Goal: Task Accomplishment & Management: Use online tool/utility

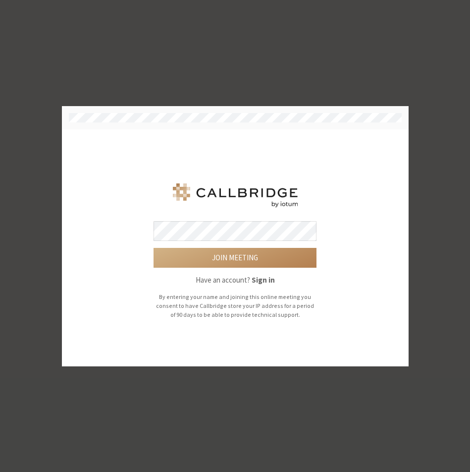
click at [154, 248] on button "Join meeting" at bounding box center [235, 258] width 163 height 20
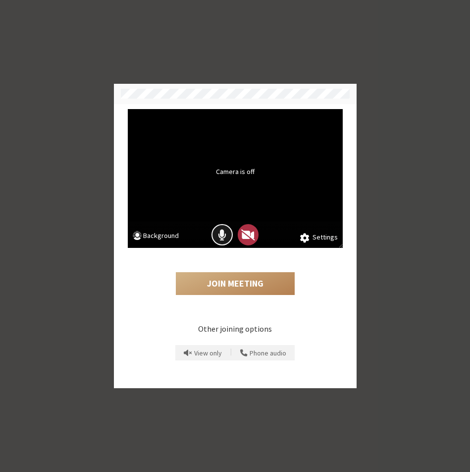
click at [228, 239] on button "Mic is on" at bounding box center [222, 234] width 21 height 21
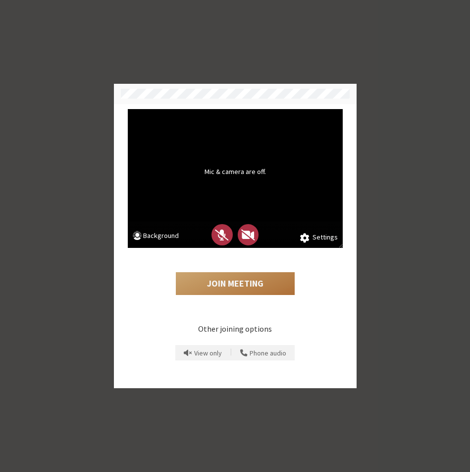
click at [251, 286] on button "Join Meeting" at bounding box center [235, 283] width 119 height 23
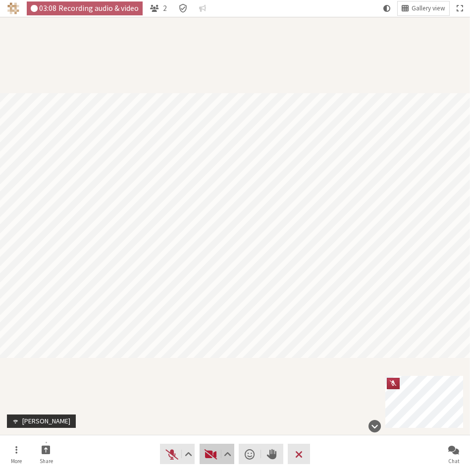
click at [210, 454] on span "Start video (⌘+Shift+V)" at bounding box center [211, 454] width 14 height 14
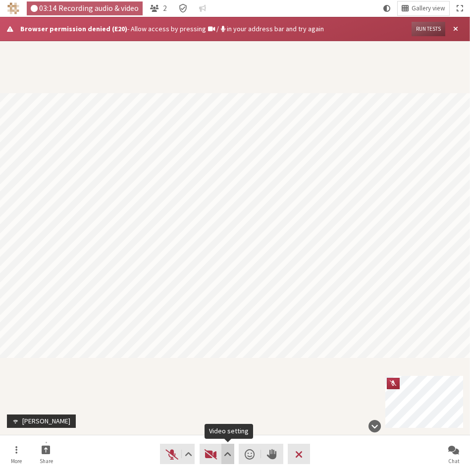
click at [225, 450] on span "Video setting" at bounding box center [227, 454] width 7 height 14
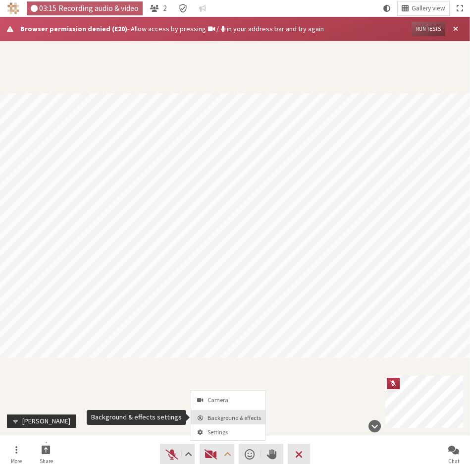
click at [226, 418] on span "Background & effects" at bounding box center [235, 417] width 54 height 6
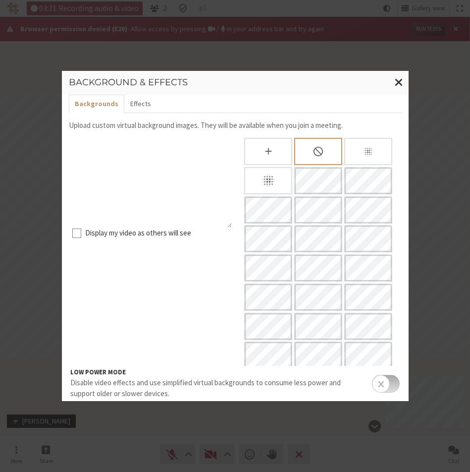
click at [264, 186] on icon "Blur background" at bounding box center [269, 180] width 12 height 12
click at [395, 83] on span "Close modal" at bounding box center [399, 82] width 8 height 12
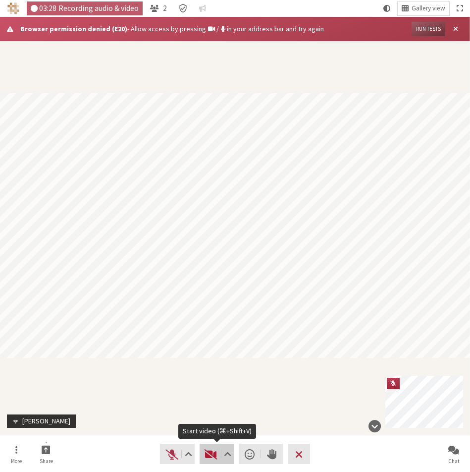
click at [210, 450] on span "Start video (⌘+Shift+V)" at bounding box center [211, 454] width 14 height 14
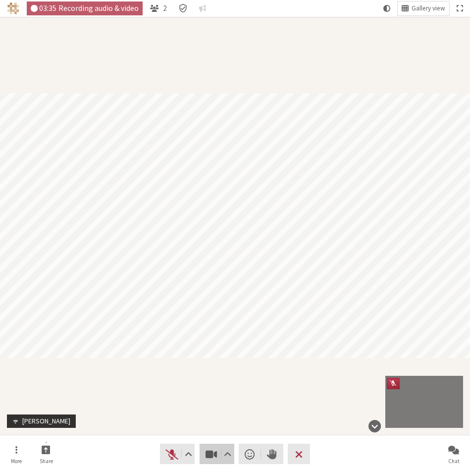
click at [211, 450] on span "Stop video (⌘+Shift+V)" at bounding box center [211, 454] width 14 height 14
